Goal: Check status: Check status

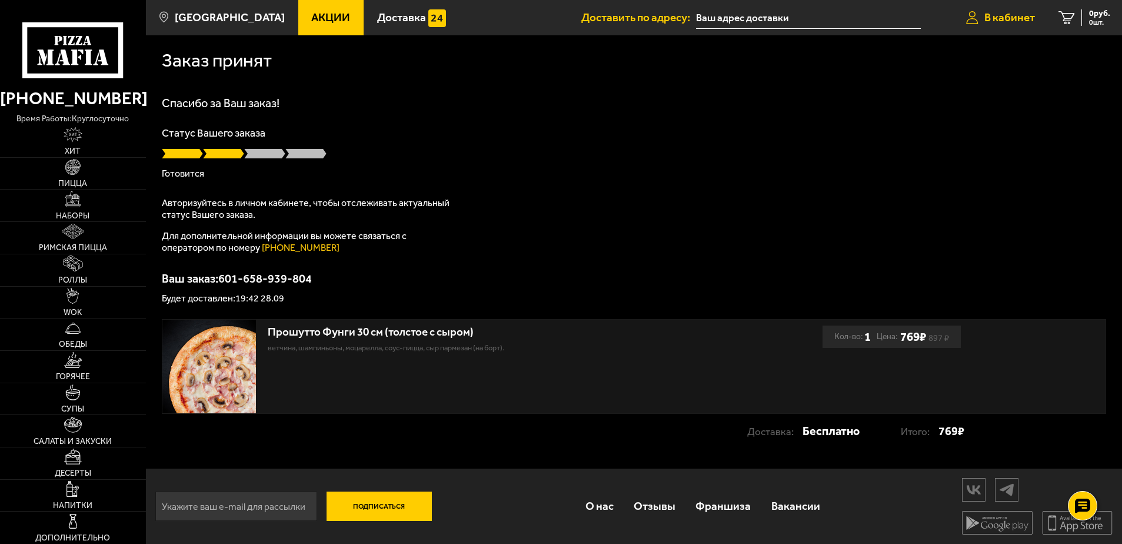
click at [1006, 14] on span "В кабинет" at bounding box center [1010, 17] width 51 height 11
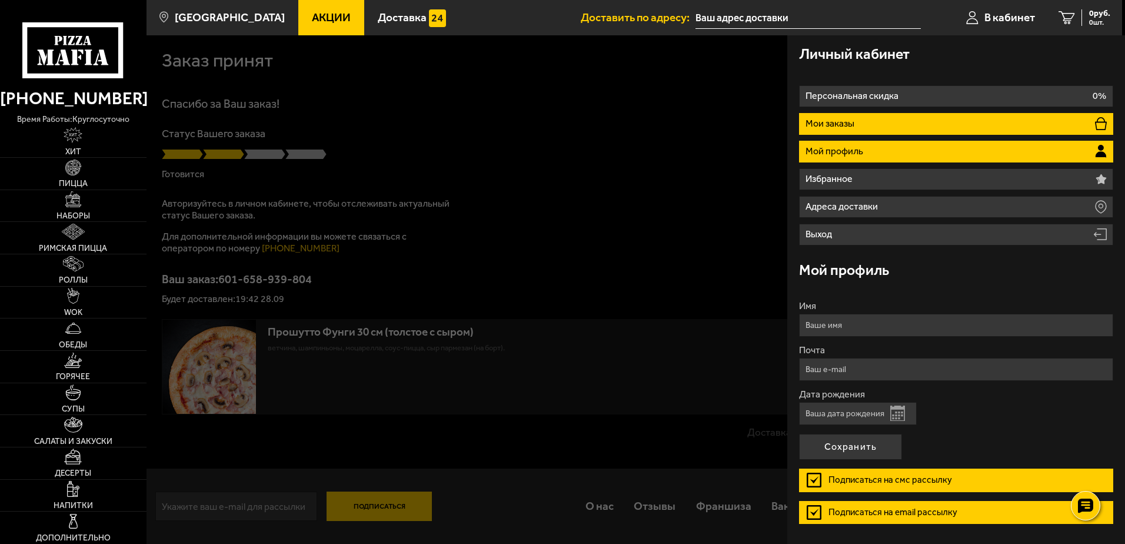
click at [837, 127] on p "Мои заказы" at bounding box center [832, 123] width 52 height 9
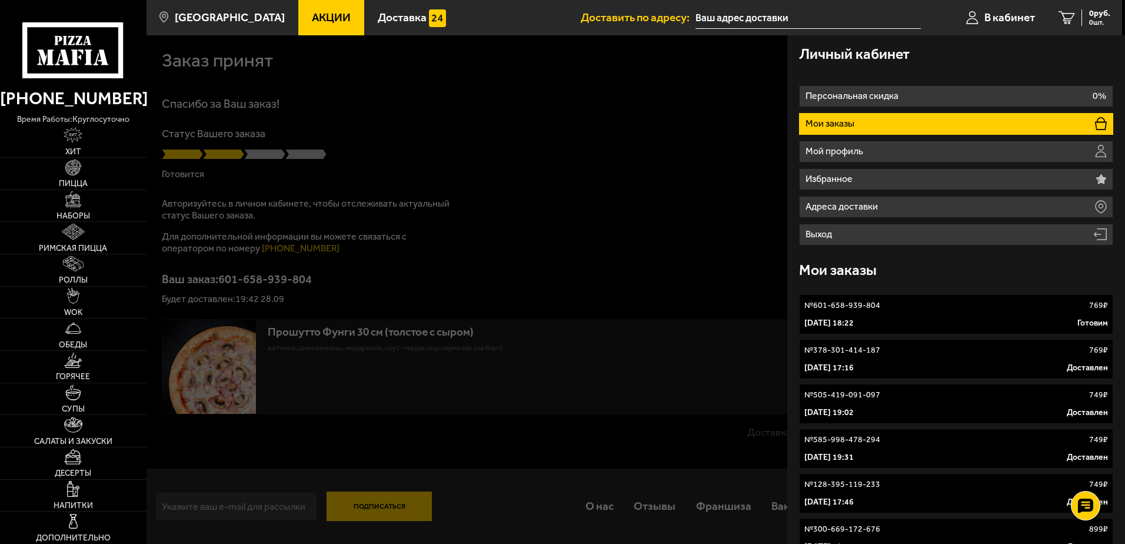
click at [912, 308] on div "№ 601-658-939-804 769 ₽" at bounding box center [957, 306] width 304 height 12
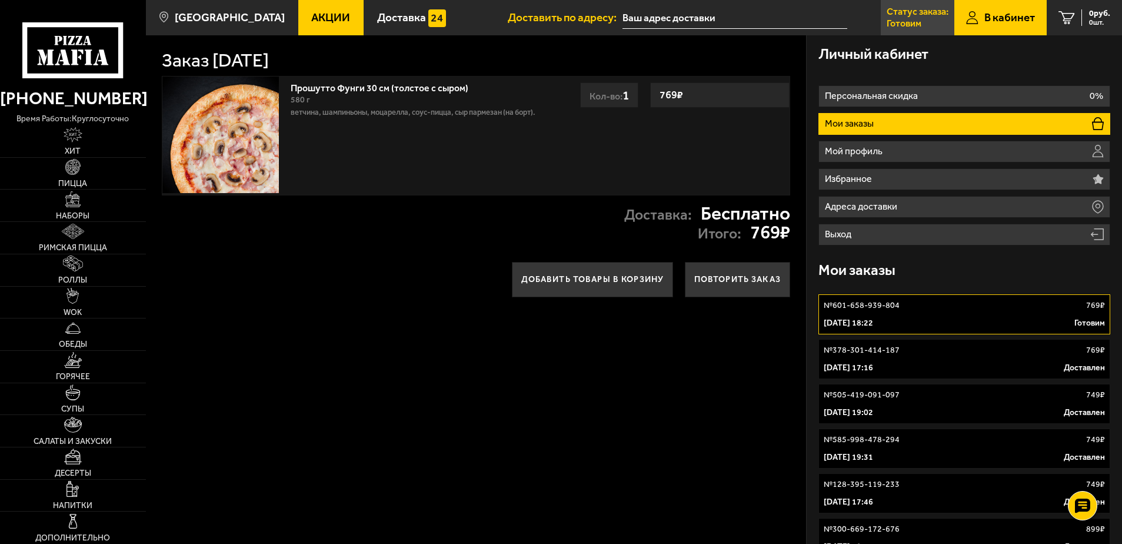
click at [909, 15] on p "Статус заказа:" at bounding box center [918, 11] width 62 height 9
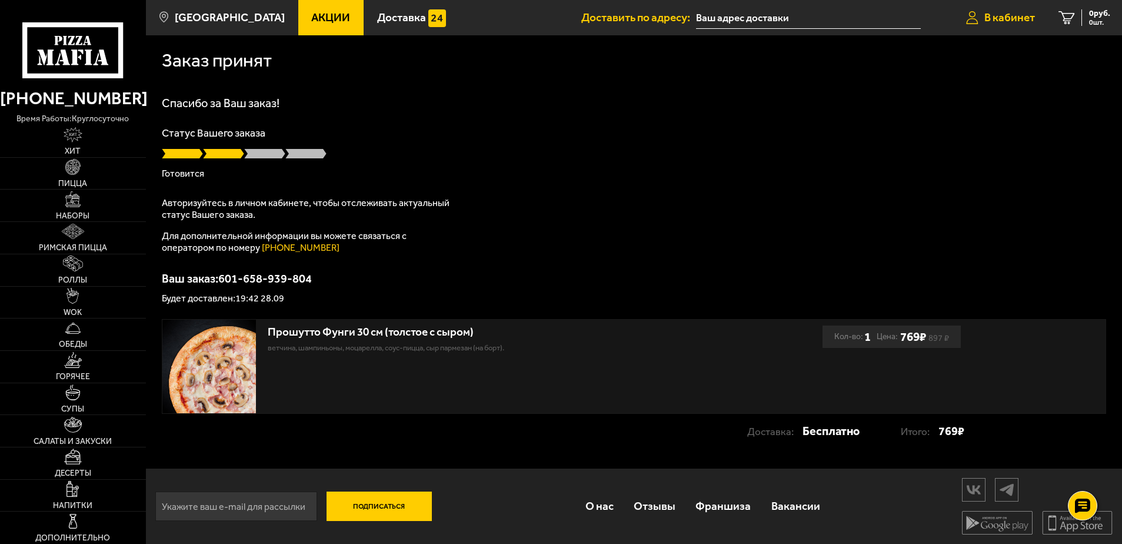
click at [1018, 14] on span "В кабинет" at bounding box center [1010, 17] width 51 height 11
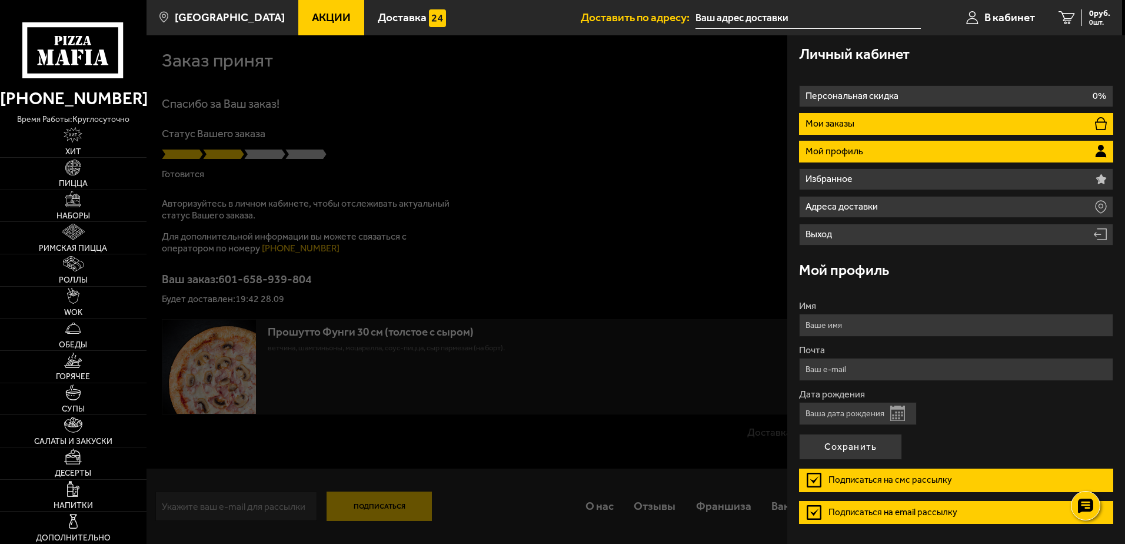
click at [868, 121] on li "Мои заказы" at bounding box center [956, 124] width 314 height 22
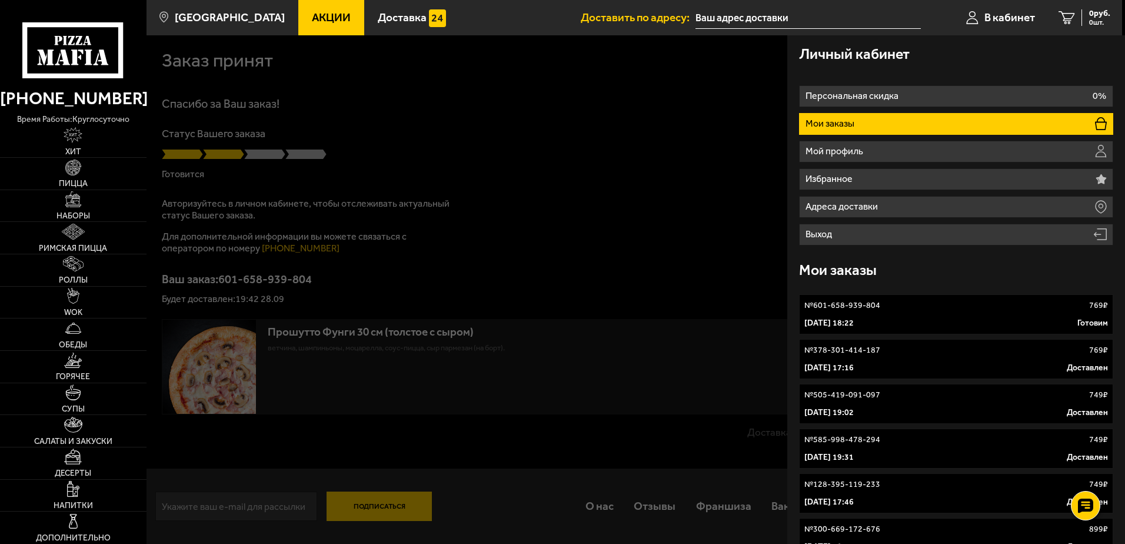
click at [941, 305] on div "№ 601-658-939-804 769 ₽" at bounding box center [957, 306] width 304 height 12
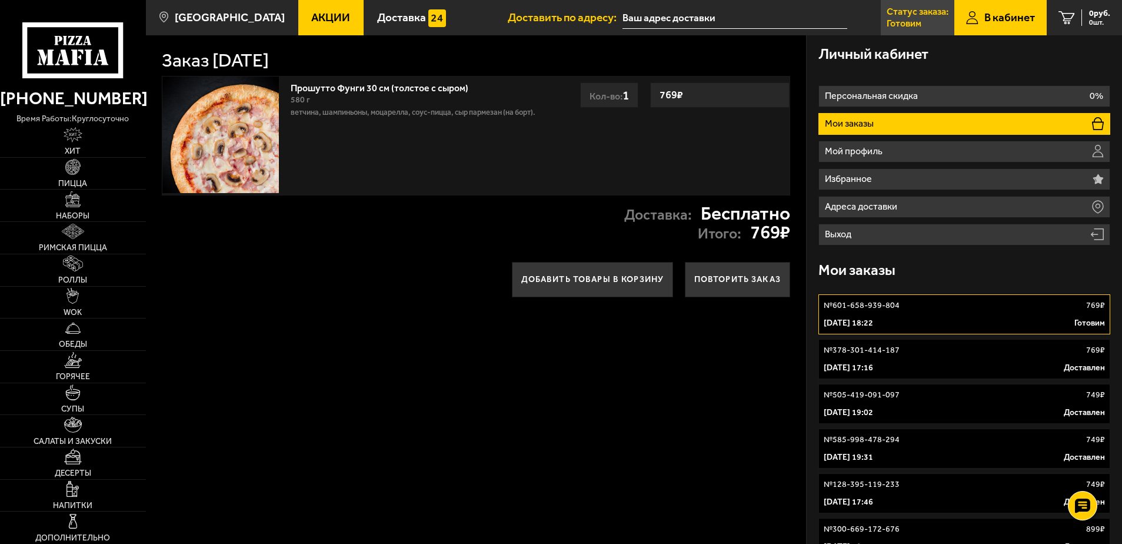
click at [912, 14] on p "Статус заказа:" at bounding box center [918, 11] width 62 height 9
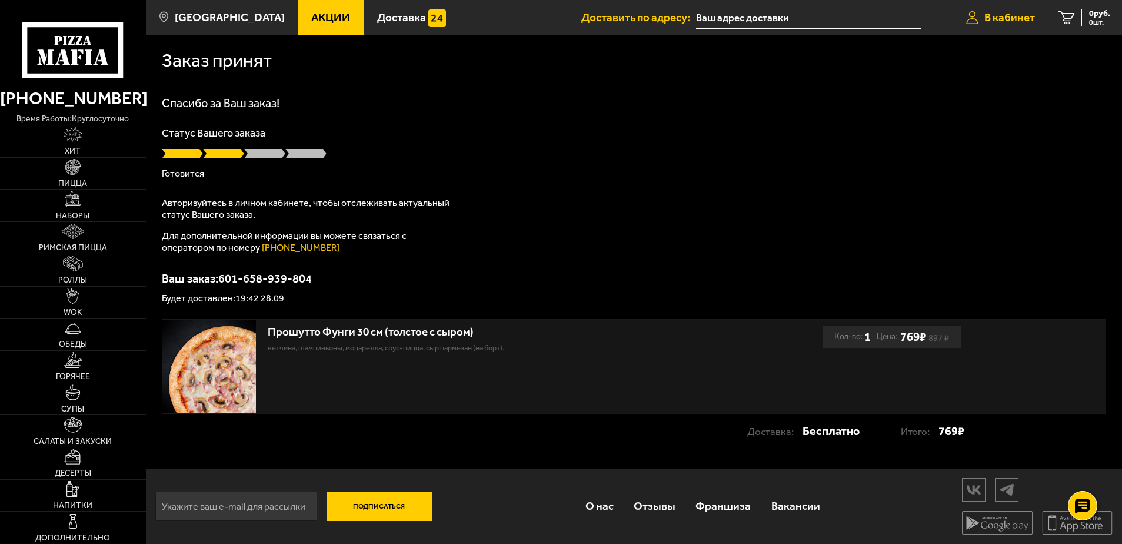
click at [1012, 14] on span "В кабинет" at bounding box center [1010, 17] width 51 height 11
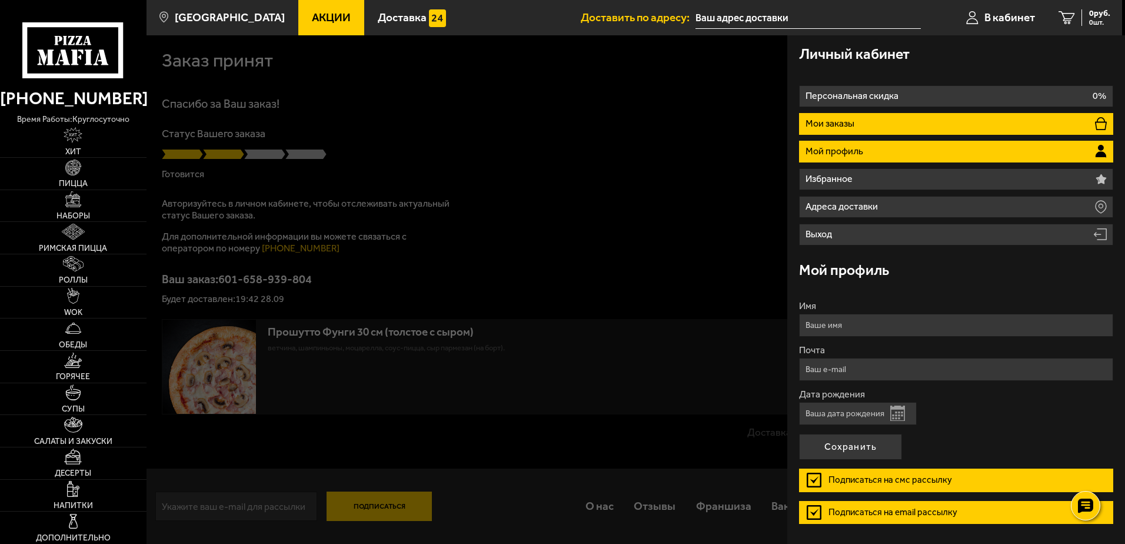
click at [855, 119] on p "Мои заказы" at bounding box center [832, 123] width 52 height 9
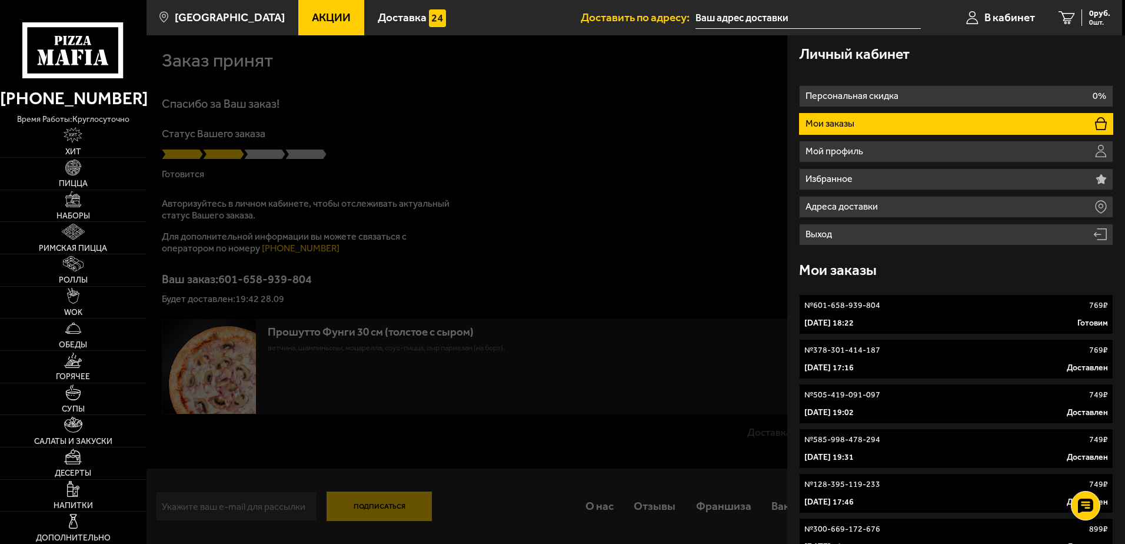
click at [881, 310] on div "№ 601-658-939-804 769 ₽" at bounding box center [957, 306] width 304 height 12
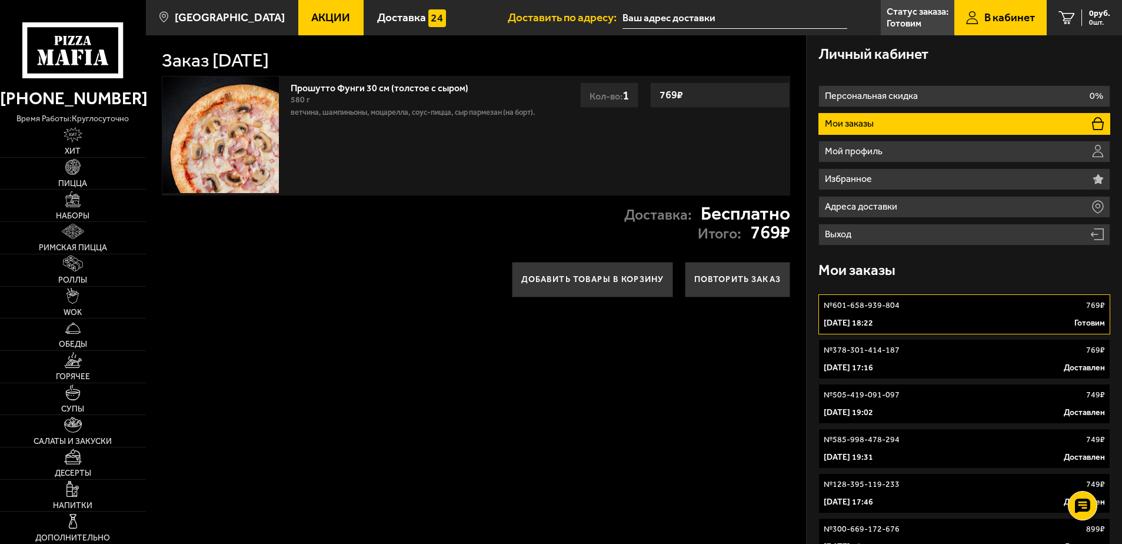
click at [924, 21] on link "Статус заказа: [PERSON_NAME]" at bounding box center [918, 17] width 74 height 35
